Goal: Task Accomplishment & Management: Manage account settings

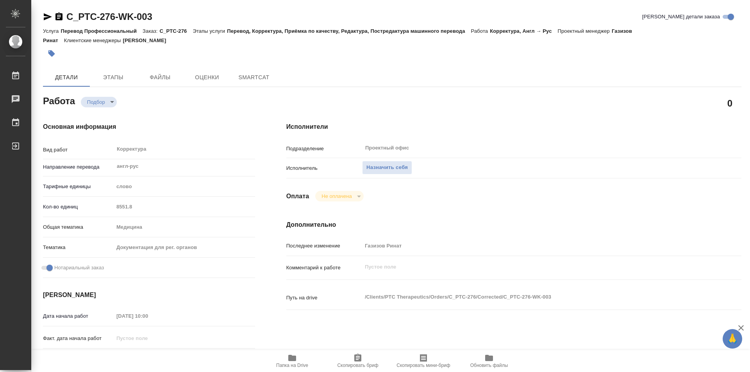
type textarea "x"
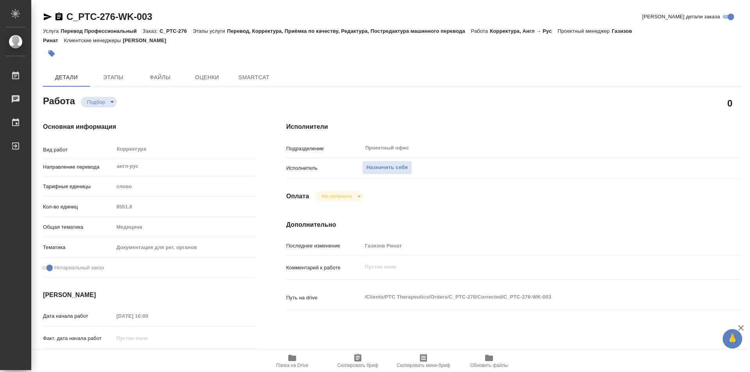
type textarea "x"
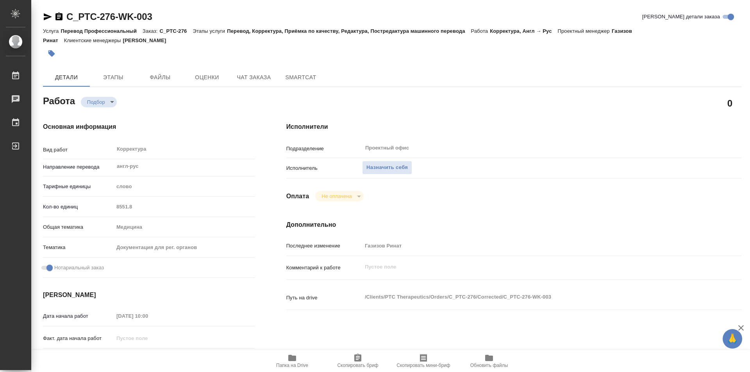
type textarea "x"
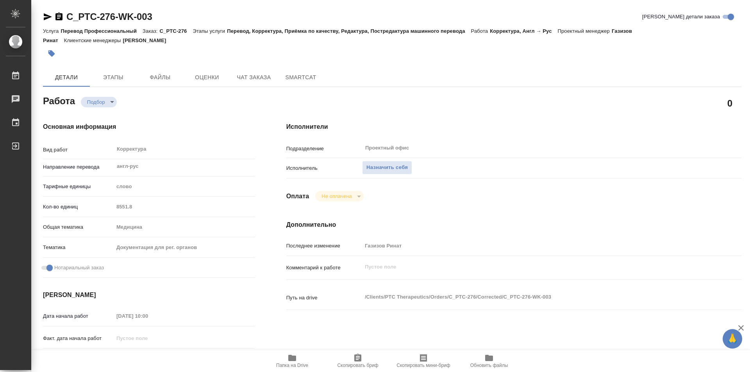
click at [289, 357] on icon "button" at bounding box center [292, 358] width 8 height 6
type textarea "x"
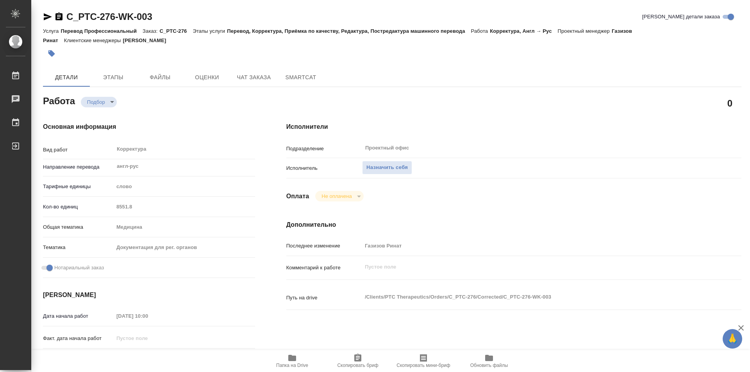
type textarea "x"
click at [381, 167] on span "Назначить себя" at bounding box center [386, 167] width 41 height 9
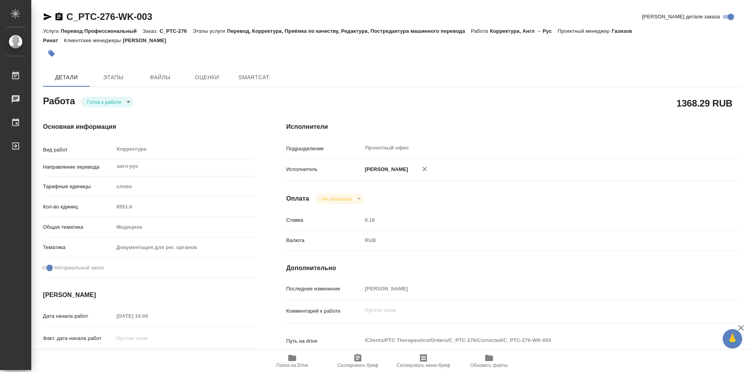
type textarea "x"
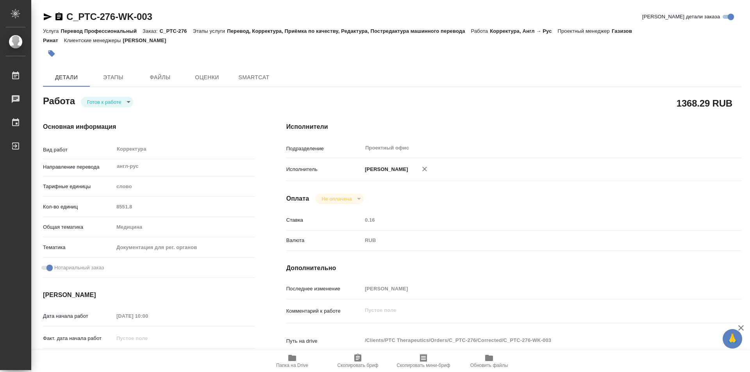
type textarea "x"
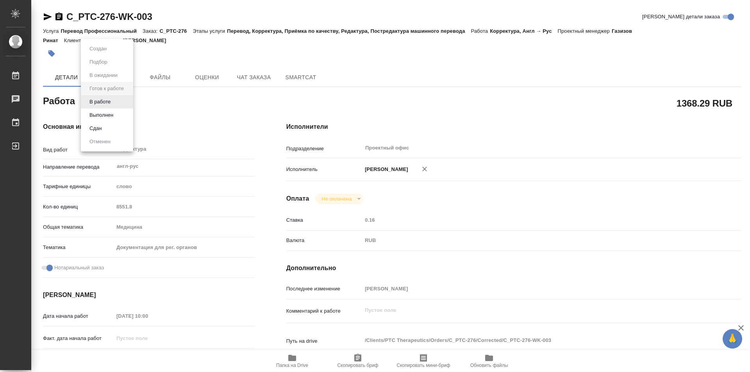
click at [129, 104] on body "🙏 .cls-1 fill:#fff; AWATERA Kozinets Larisa Работы Чаты График Выйти C_PTC-276-…" at bounding box center [375, 186] width 750 height 372
drag, startPoint x: 102, startPoint y: 103, endPoint x: 347, endPoint y: 28, distance: 256.5
click at [103, 103] on button "В работе" at bounding box center [100, 102] width 26 height 9
type textarea "x"
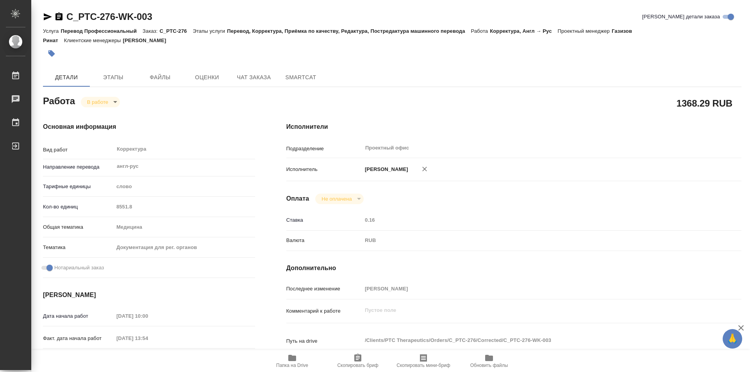
type textarea "x"
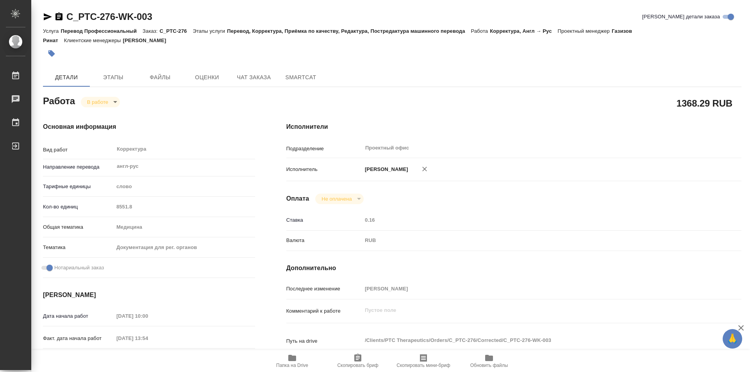
type textarea "x"
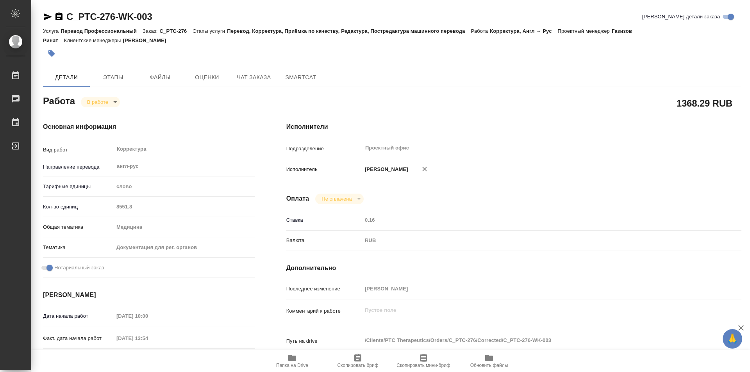
type textarea "x"
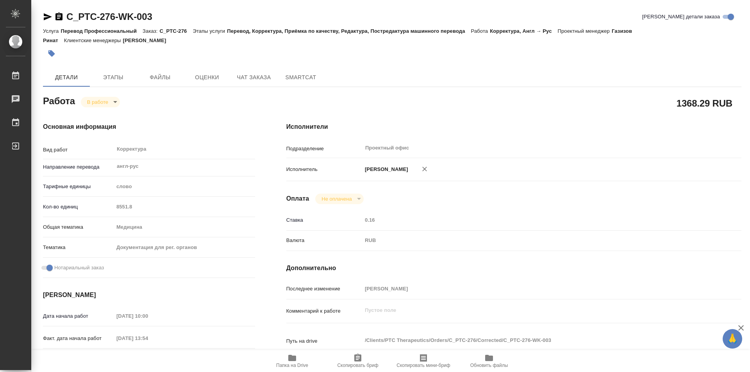
type textarea "x"
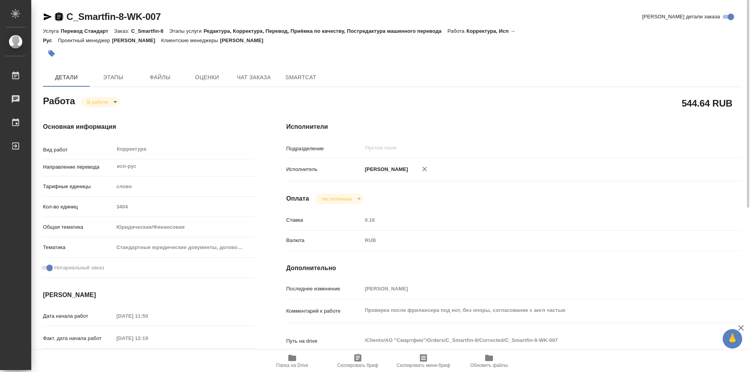
click at [60, 14] on icon "button" at bounding box center [58, 16] width 7 height 8
click at [116, 101] on body "🙏 .cls-1 fill:#fff; AWATERA Kozinets Larisa Работы 0 Чаты График Выйти C_Smartf…" at bounding box center [375, 186] width 750 height 372
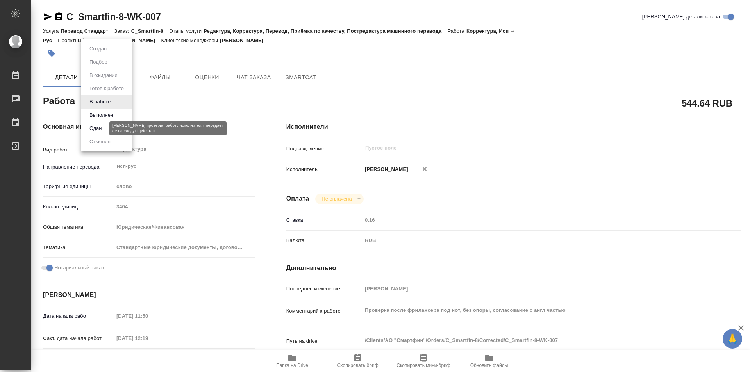
click at [98, 129] on button "Сдан" at bounding box center [95, 128] width 17 height 9
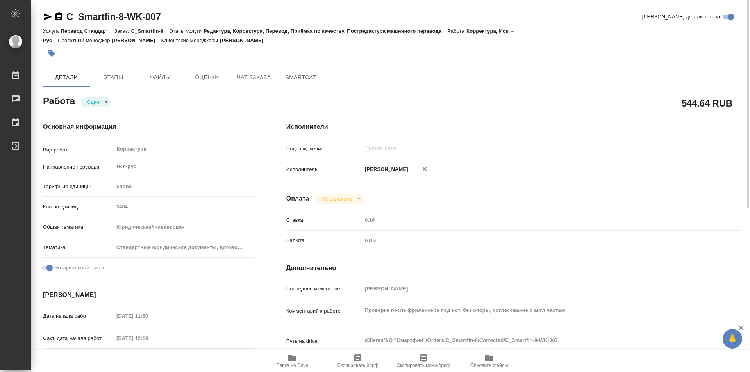
type textarea "x"
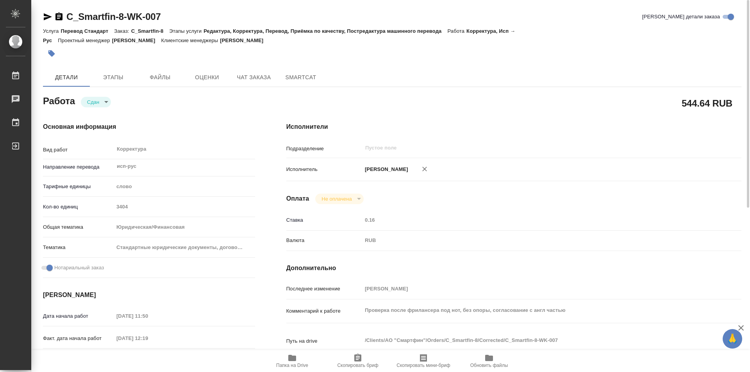
type textarea "x"
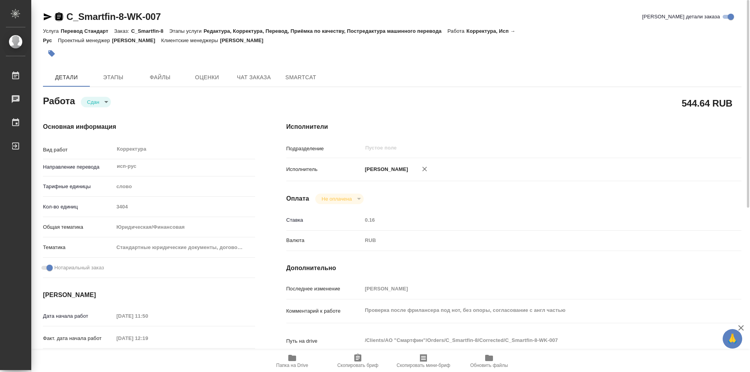
click at [57, 15] on icon "button" at bounding box center [58, 16] width 7 height 8
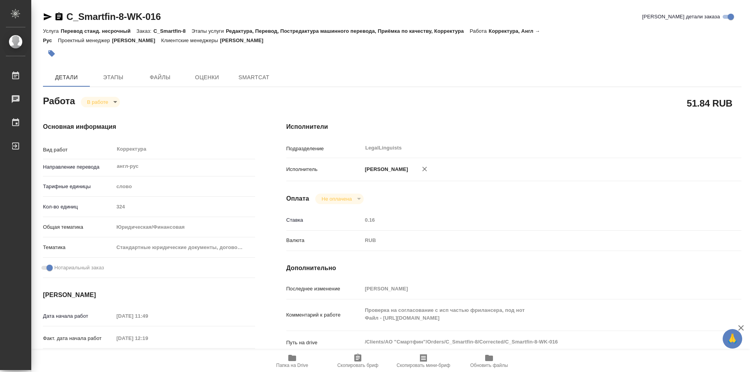
type textarea "x"
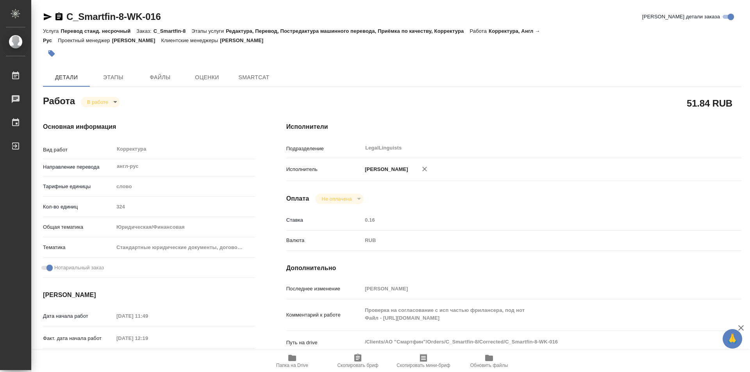
type textarea "x"
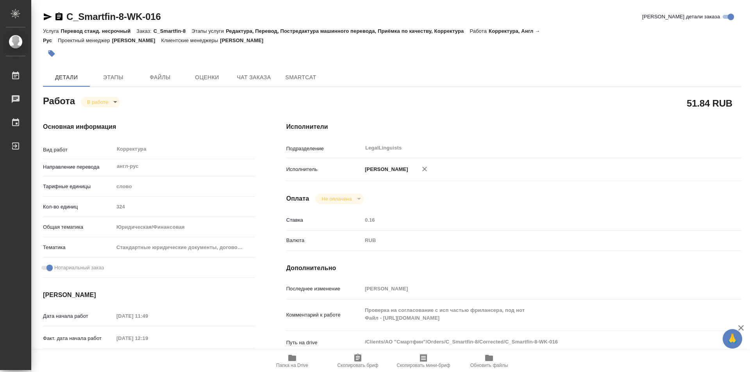
click at [114, 100] on body "🙏 .cls-1 fill:#fff; AWATERA Kozinets Larisa Работы Чаты График Выйти C_Smartfin…" at bounding box center [375, 186] width 750 height 372
type textarea "x"
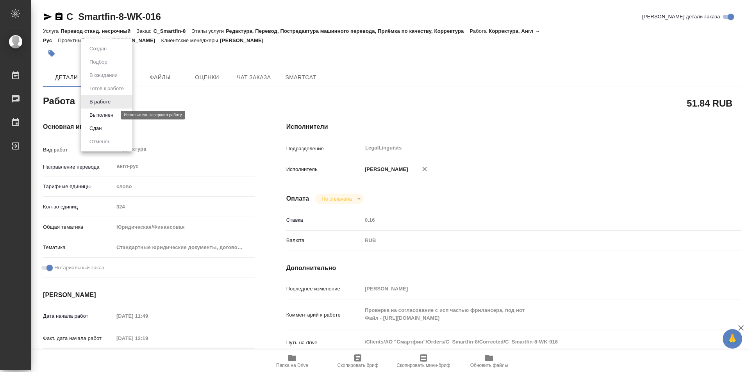
type textarea "x"
click at [97, 127] on button "Сдан" at bounding box center [95, 128] width 17 height 9
type textarea "x"
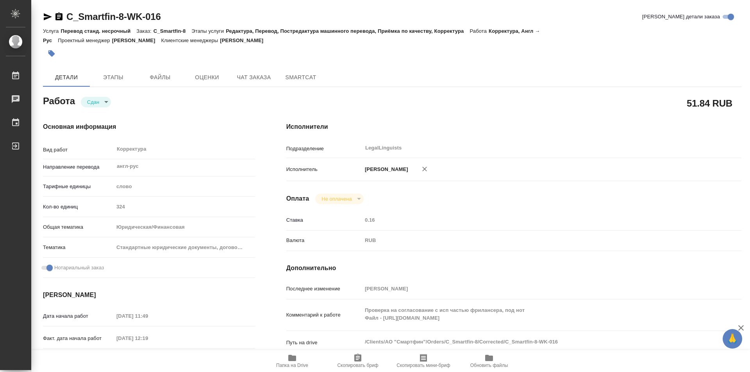
type textarea "x"
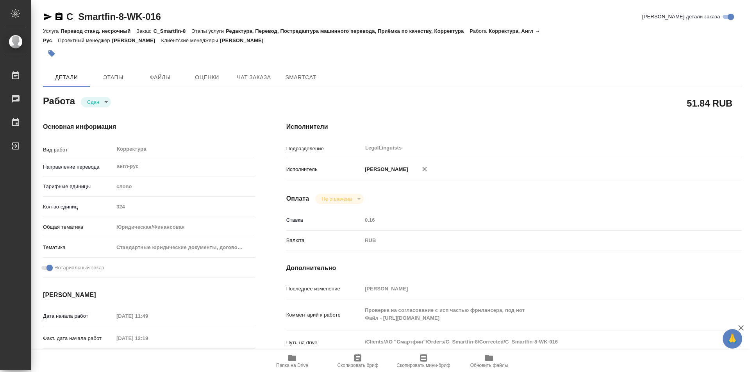
type textarea "x"
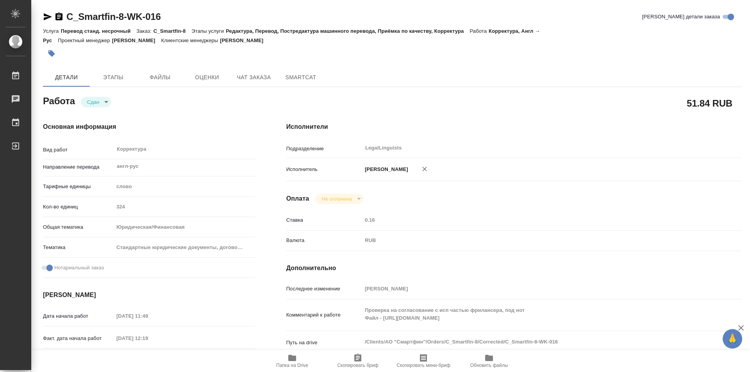
type textarea "x"
click at [60, 18] on icon "button" at bounding box center [58, 16] width 7 height 8
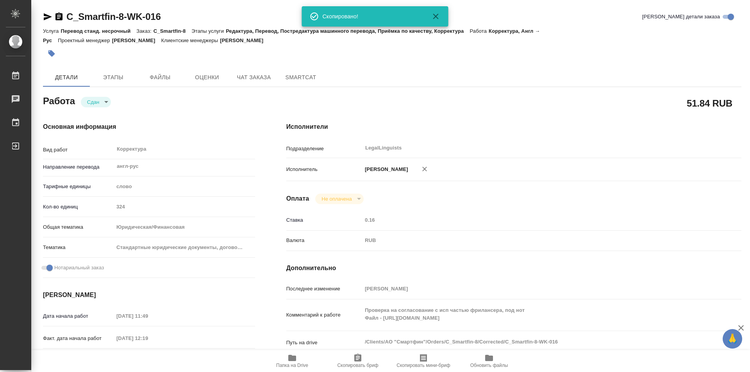
type textarea "x"
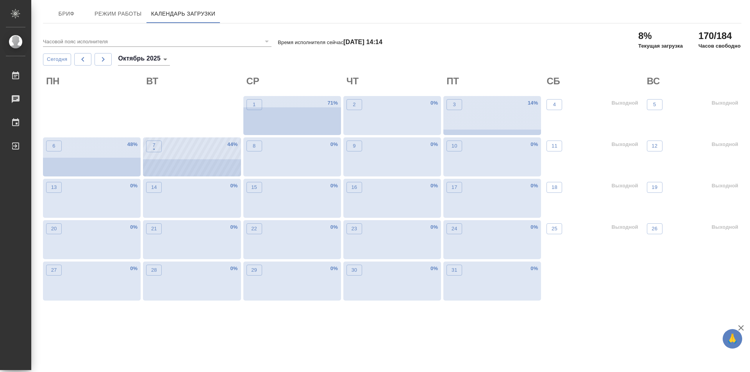
click at [201, 162] on div "7 • 44 %" at bounding box center [192, 156] width 98 height 39
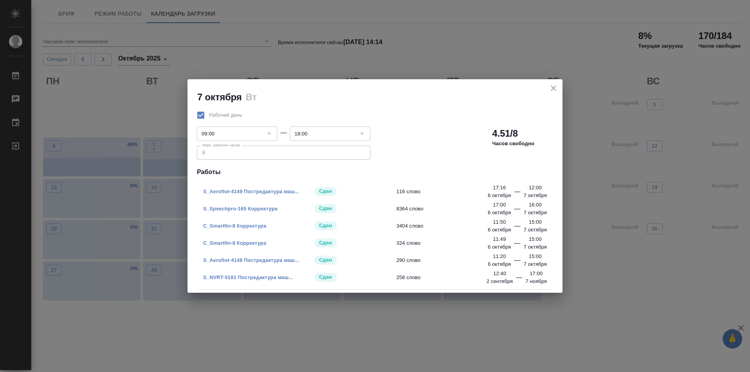
click at [557, 87] on icon "close" at bounding box center [553, 88] width 9 height 9
